Goal: Transaction & Acquisition: Purchase product/service

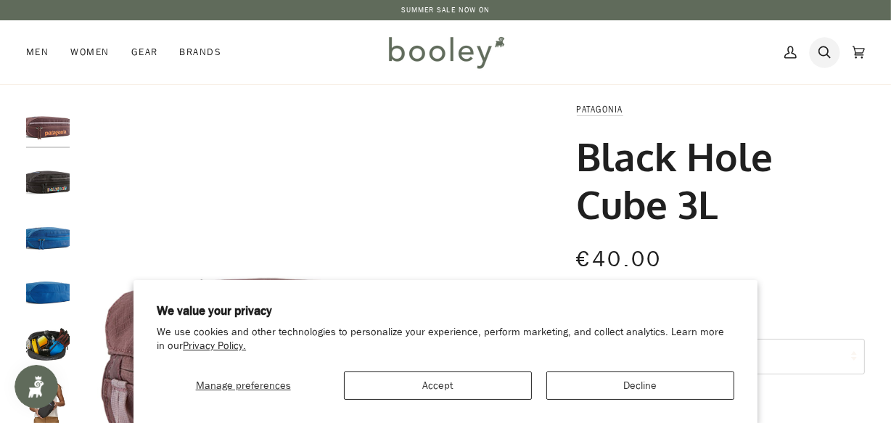
click at [827, 54] on icon at bounding box center [824, 52] width 12 height 12
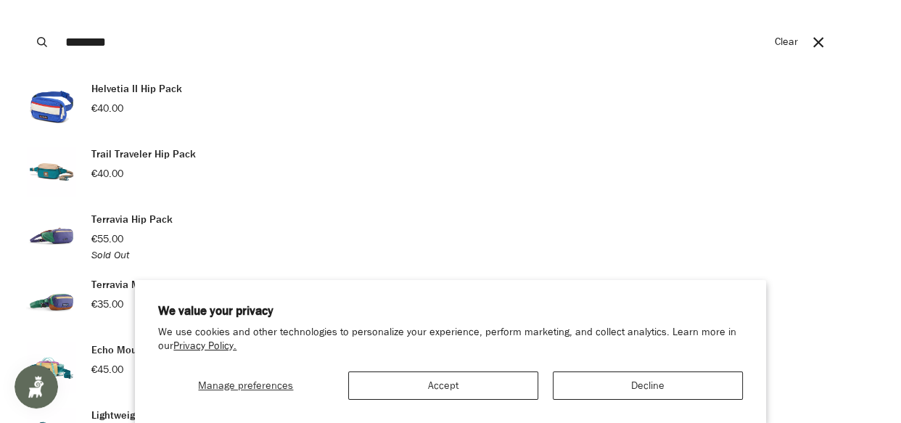
scroll to position [65, 0]
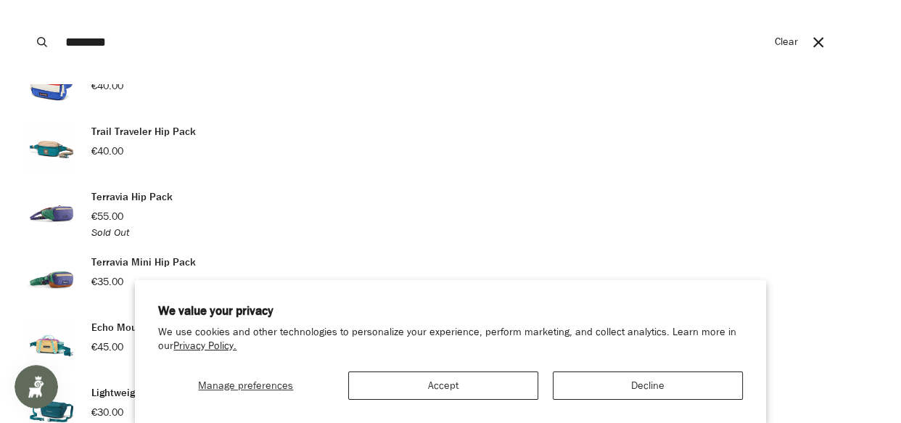
type input "********"
click at [102, 207] on div "Terravia Hip Pack €55.00 Sold Out" at bounding box center [131, 214] width 81 height 51
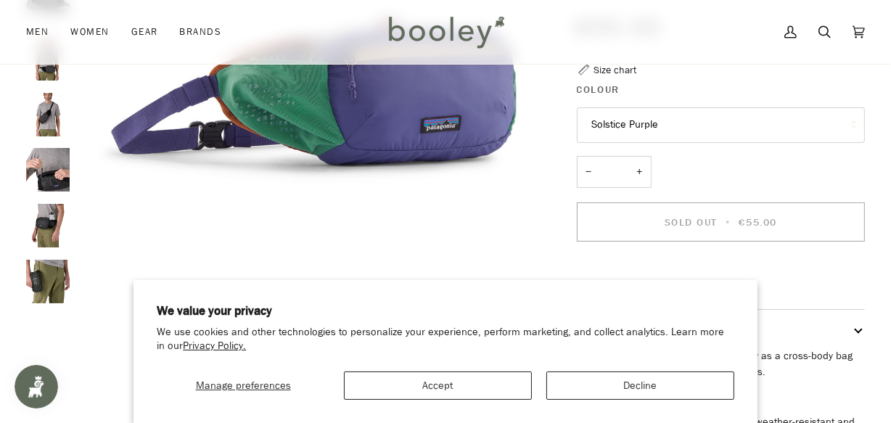
scroll to position [197, 0]
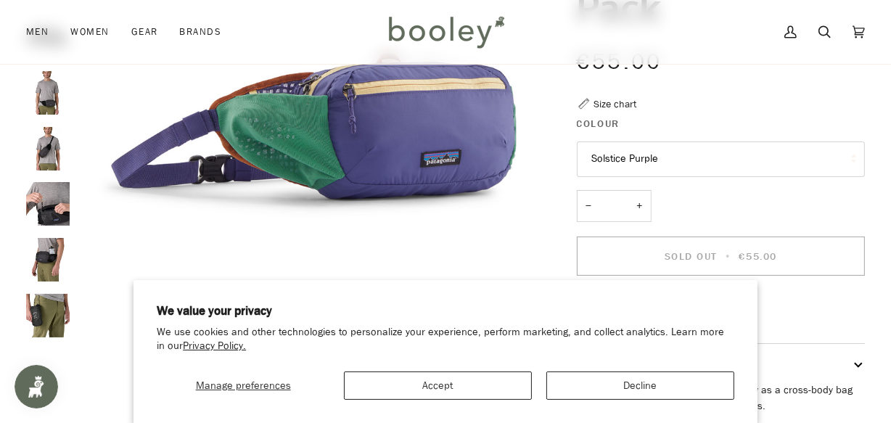
click at [727, 165] on button "Solstice Purple" at bounding box center [721, 159] width 289 height 36
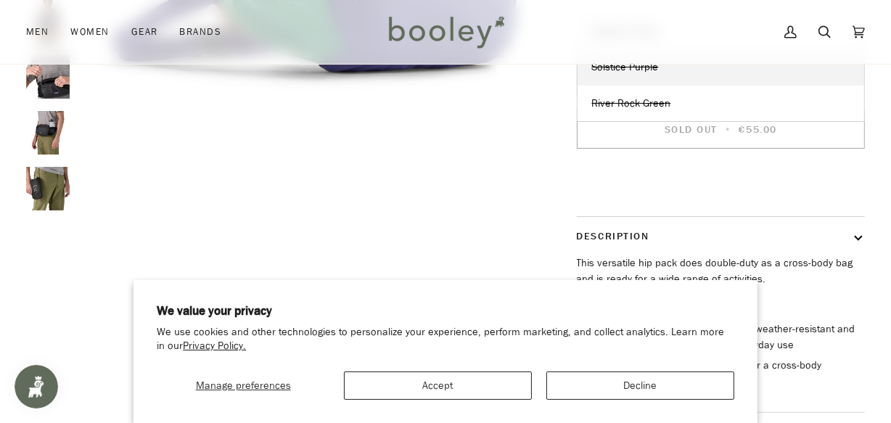
scroll to position [329, 0]
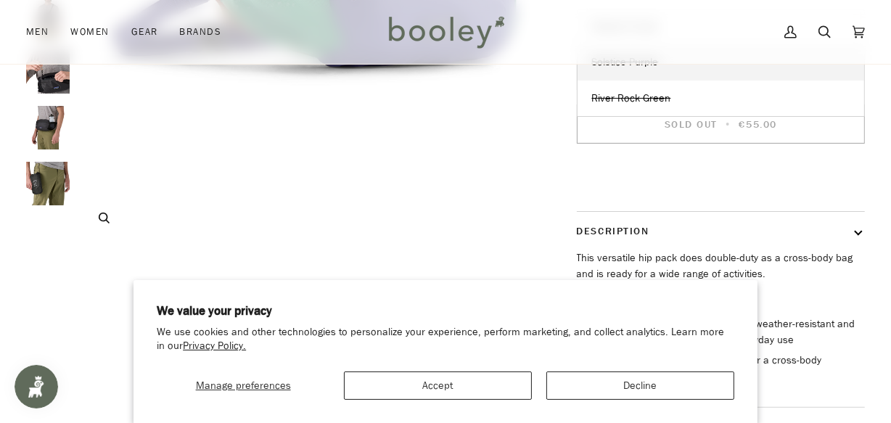
click at [509, 146] on img "Patagonia Terravia Hip Pack Solstice Purple - Booley Galway" at bounding box center [314, 9] width 474 height 474
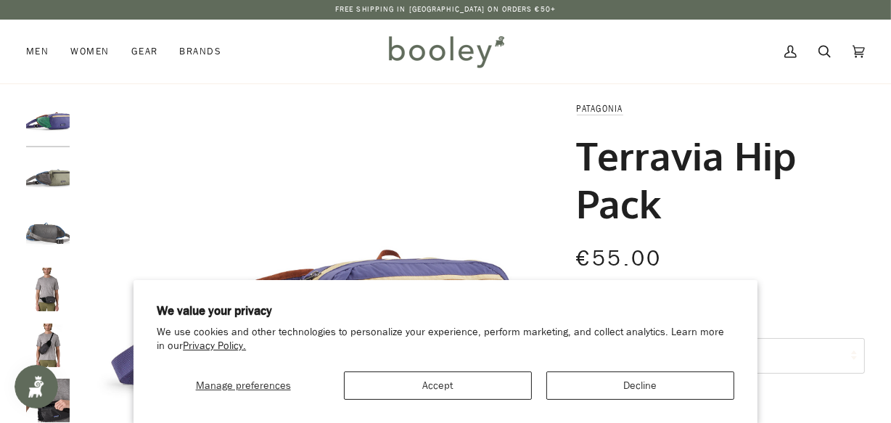
scroll to position [0, 0]
